Goal: Information Seeking & Learning: Learn about a topic

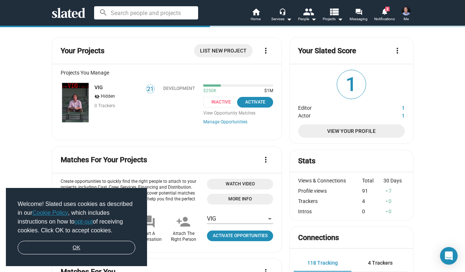
click at [58, 244] on link "OK" at bounding box center [77, 248] width 118 height 14
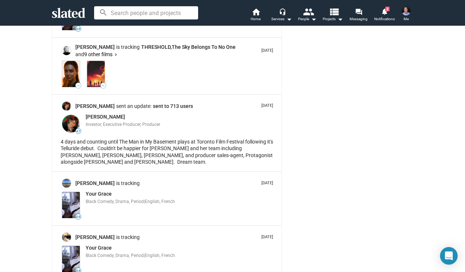
scroll to position [957, 0]
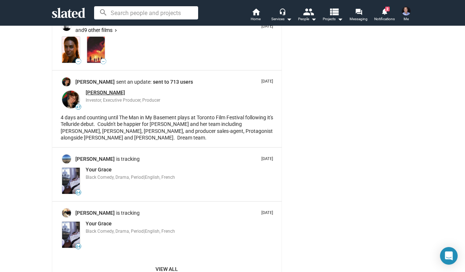
click at [94, 90] on span "[PERSON_NAME]" at bounding box center [105, 93] width 39 height 6
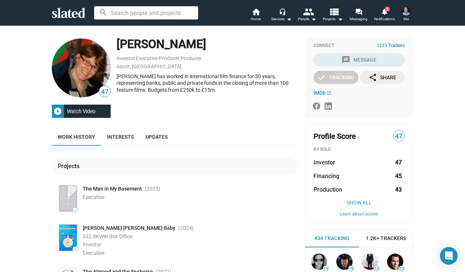
click at [65, 111] on div "Watch Video" at bounding box center [81, 111] width 35 height 13
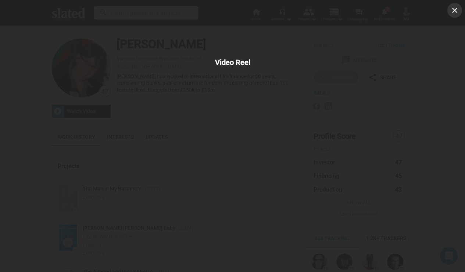
click at [455, 9] on mat-icon "close" at bounding box center [454, 10] width 9 height 9
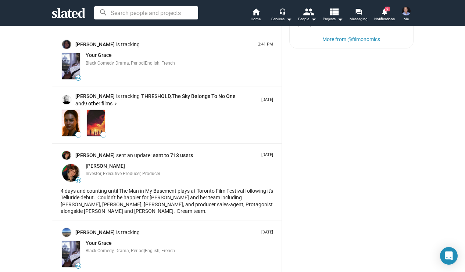
scroll to position [838, 0]
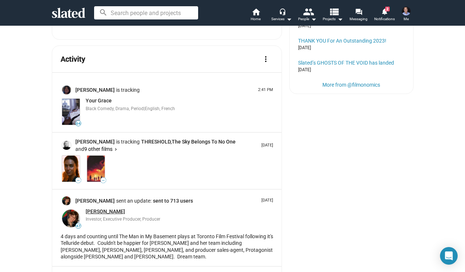
click at [93, 209] on span "Pauline Burt" at bounding box center [105, 212] width 39 height 6
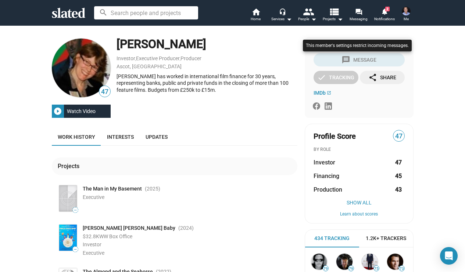
click at [353, 59] on div at bounding box center [357, 53] width 112 height 30
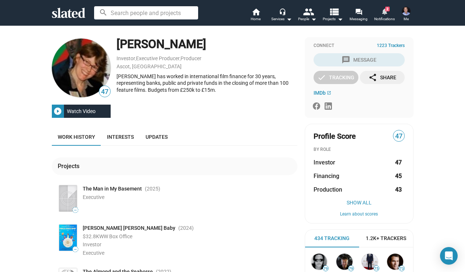
click at [386, 16] on span "Notifications" at bounding box center [384, 19] width 21 height 9
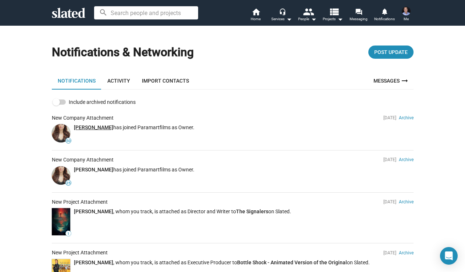
click at [93, 128] on link "Anurita jha" at bounding box center [93, 127] width 39 height 6
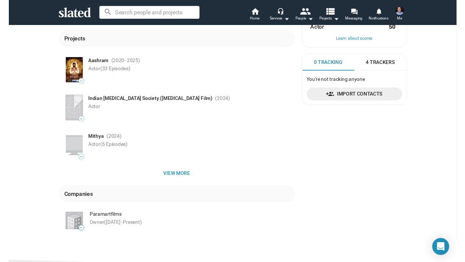
scroll to position [106, 0]
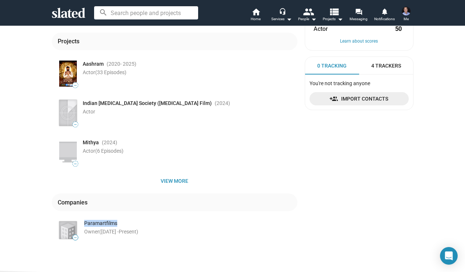
drag, startPoint x: 84, startPoint y: 223, endPoint x: 124, endPoint y: 223, distance: 40.4
click at [125, 223] on div "Paramartfilms" at bounding box center [190, 223] width 213 height 7
copy div "Paramartfilms"
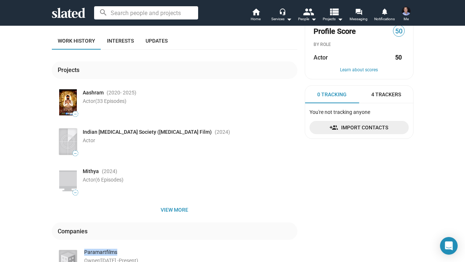
scroll to position [149, 0]
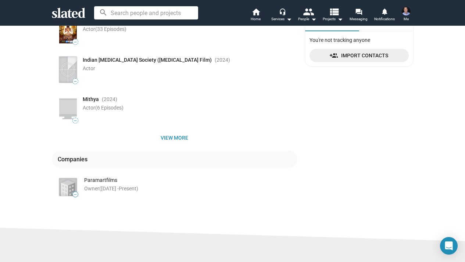
click at [217, 165] on div "Companies" at bounding box center [174, 159] width 245 height 18
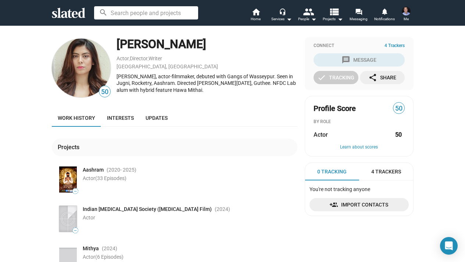
scroll to position [0, 0]
click at [116, 116] on span "Interests" at bounding box center [120, 118] width 27 height 6
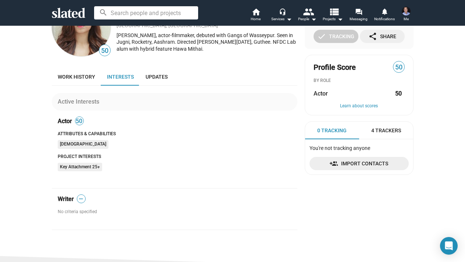
scroll to position [39, 0]
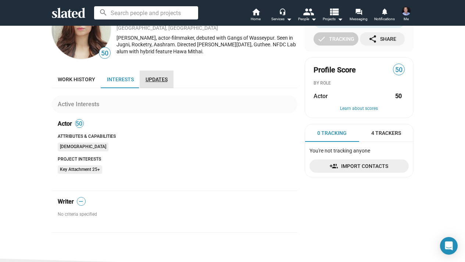
click at [166, 80] on span "Updates" at bounding box center [156, 79] width 22 height 6
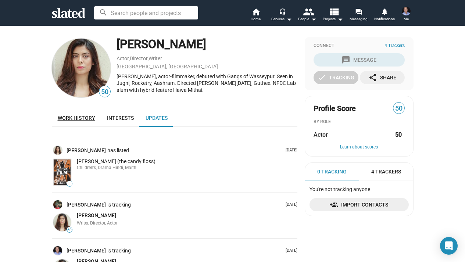
click at [82, 121] on link "Work history" at bounding box center [76, 118] width 49 height 18
